Goal: Transaction & Acquisition: Download file/media

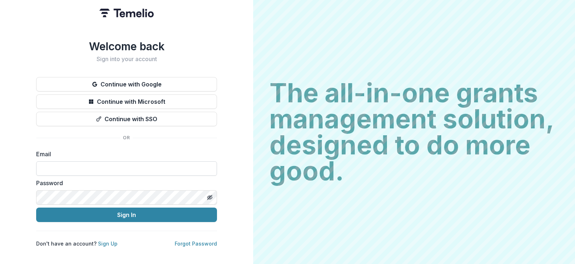
click at [79, 166] on input at bounding box center [126, 168] width 181 height 14
type input "**********"
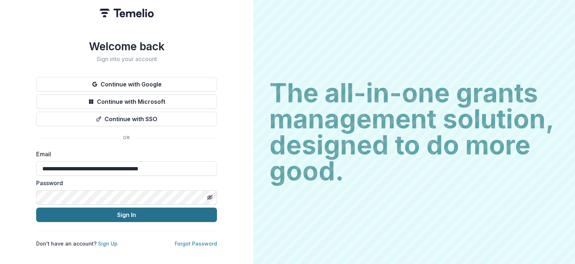
click at [125, 213] on button "Sign In" at bounding box center [126, 214] width 181 height 14
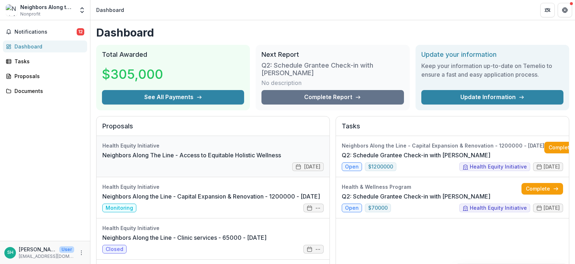
click at [200, 157] on link "Neighbors Along The Line - Access to Equitable Holistic Wellness" at bounding box center [191, 155] width 179 height 9
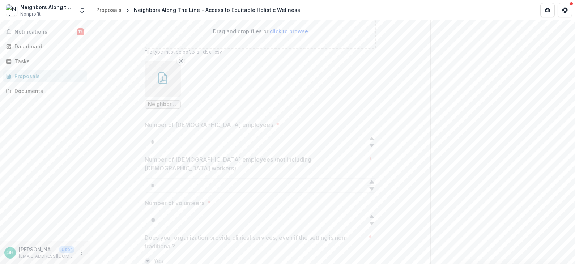
scroll to position [1229, 0]
click at [169, 119] on span "Neighbors Along the Line_Board.pdf" at bounding box center [163, 116] width 30 height 6
click at [162, 119] on span "Neighbors Along the Line_Board.pdf" at bounding box center [163, 116] width 30 height 6
click at [162, 95] on icon "button" at bounding box center [163, 90] width 12 height 12
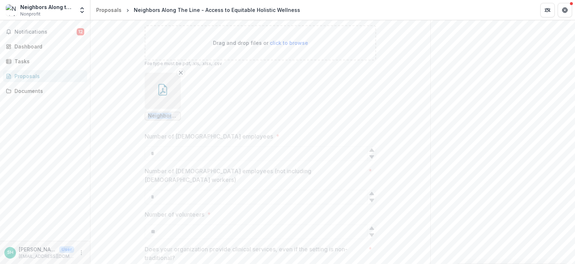
click at [162, 125] on div "Loading..." at bounding box center [287, 132] width 398 height 158
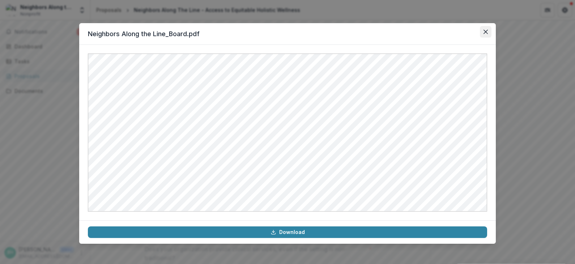
click at [486, 31] on icon "Close" at bounding box center [485, 32] width 4 height 4
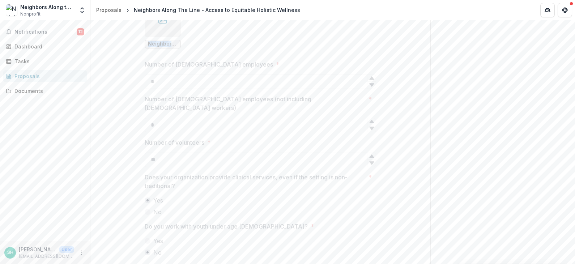
scroll to position [1301, 0]
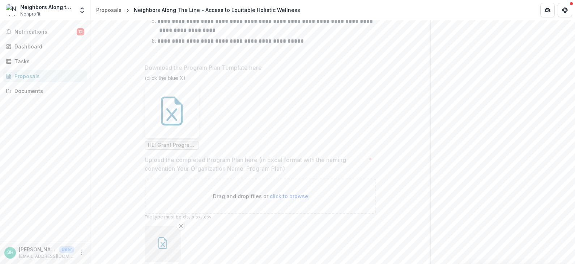
scroll to position [2385, 0]
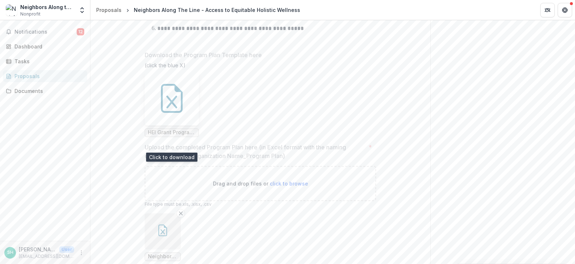
click at [166, 108] on icon at bounding box center [171, 101] width 11 height 13
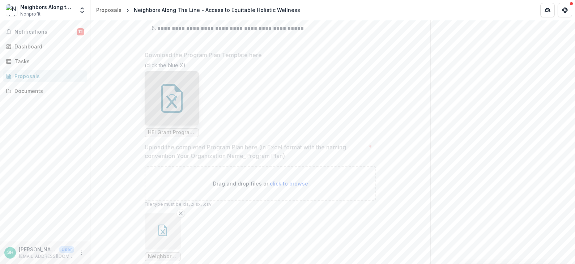
click at [166, 104] on div "Loading..." at bounding box center [172, 99] width 12 height 12
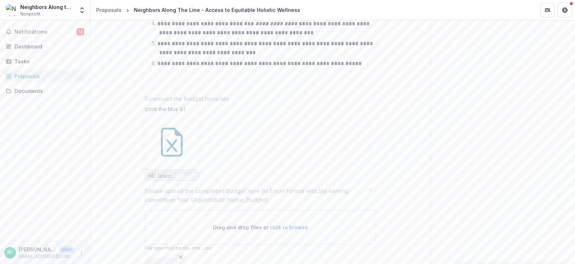
scroll to position [3433, 0]
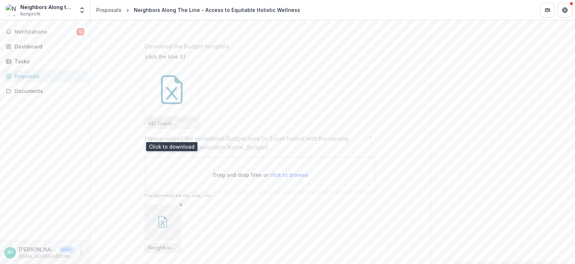
click at [164, 104] on icon at bounding box center [171, 89] width 29 height 29
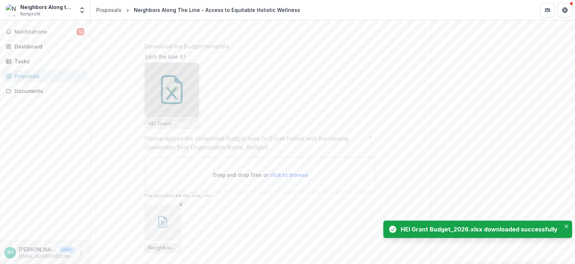
click at [162, 227] on icon "button" at bounding box center [163, 222] width 12 height 12
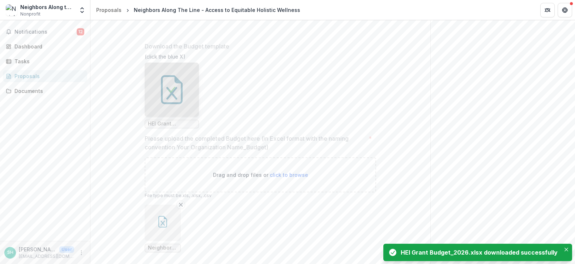
click at [163, 227] on icon "button" at bounding box center [163, 222] width 12 height 12
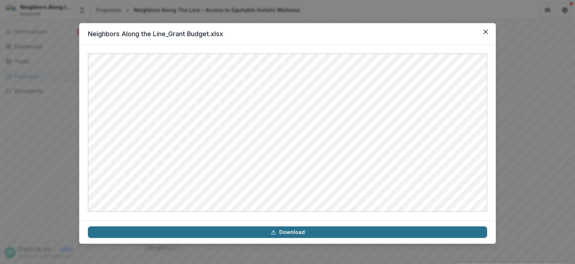
click at [282, 232] on link "Download" at bounding box center [287, 232] width 399 height 12
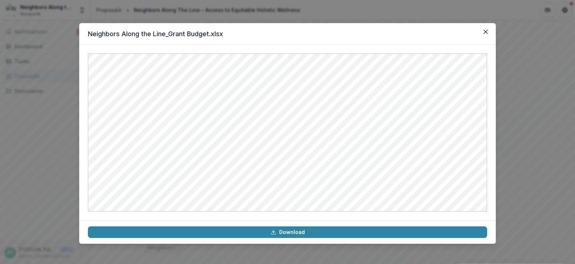
click at [347, 31] on header "Neighbors Along the Line_Grant Budget.xlsx" at bounding box center [287, 34] width 416 height 22
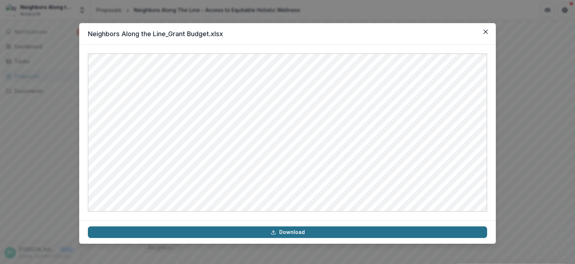
click at [295, 232] on link "Download" at bounding box center [287, 232] width 399 height 12
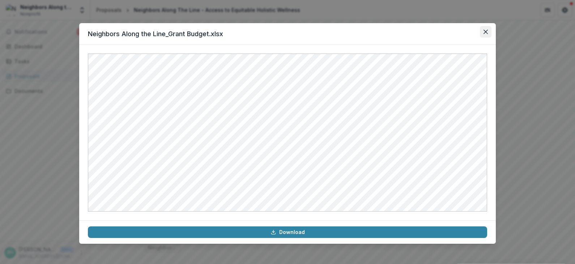
click at [485, 29] on button "Close" at bounding box center [486, 32] width 12 height 12
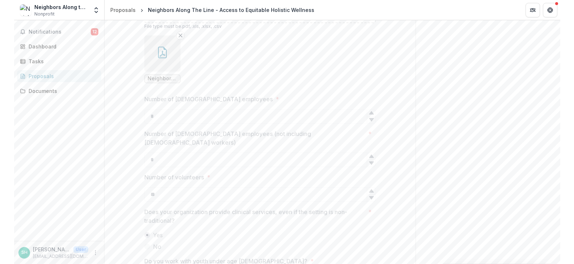
scroll to position [1214, 0]
